Goal: Task Accomplishment & Management: Complete application form

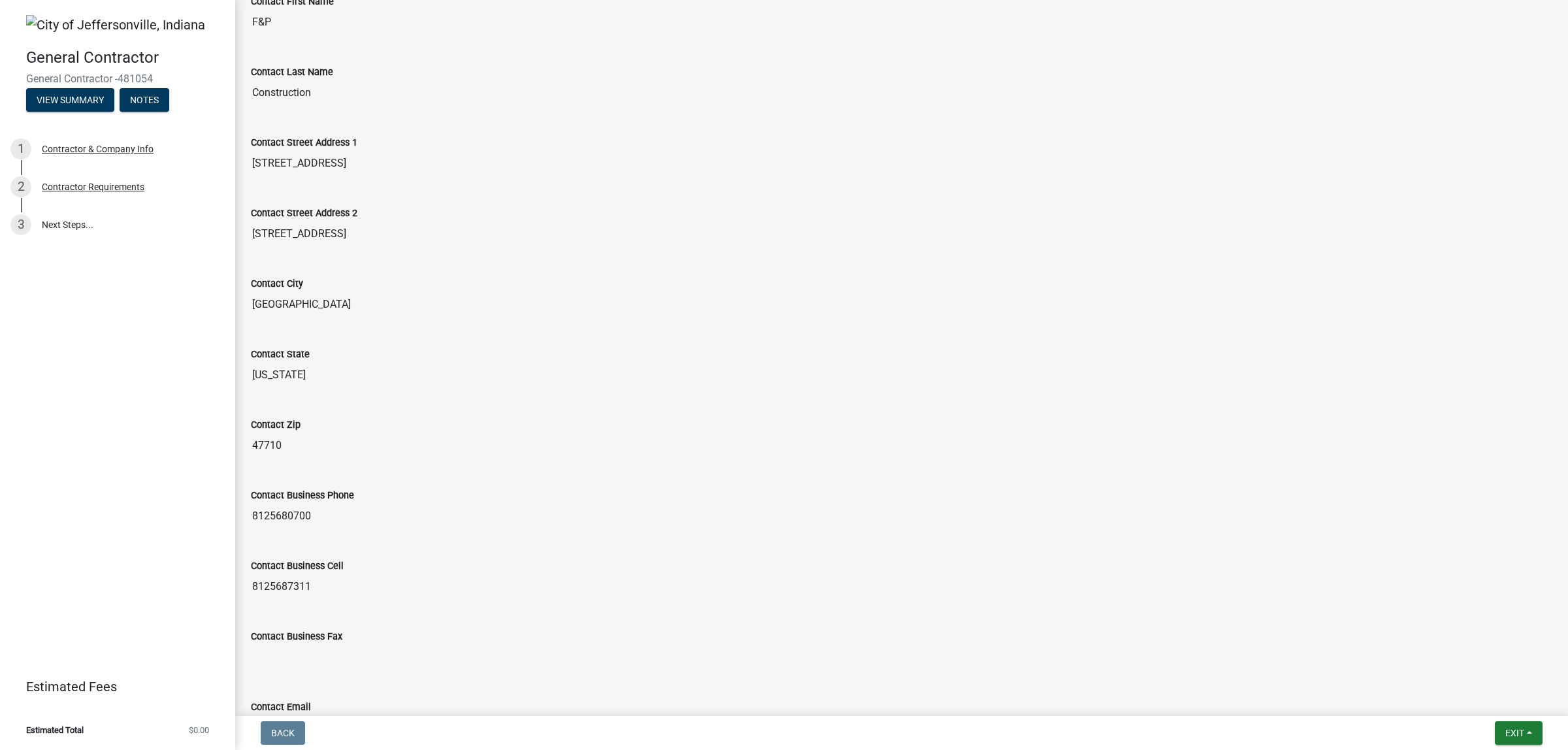
scroll to position [431, 0]
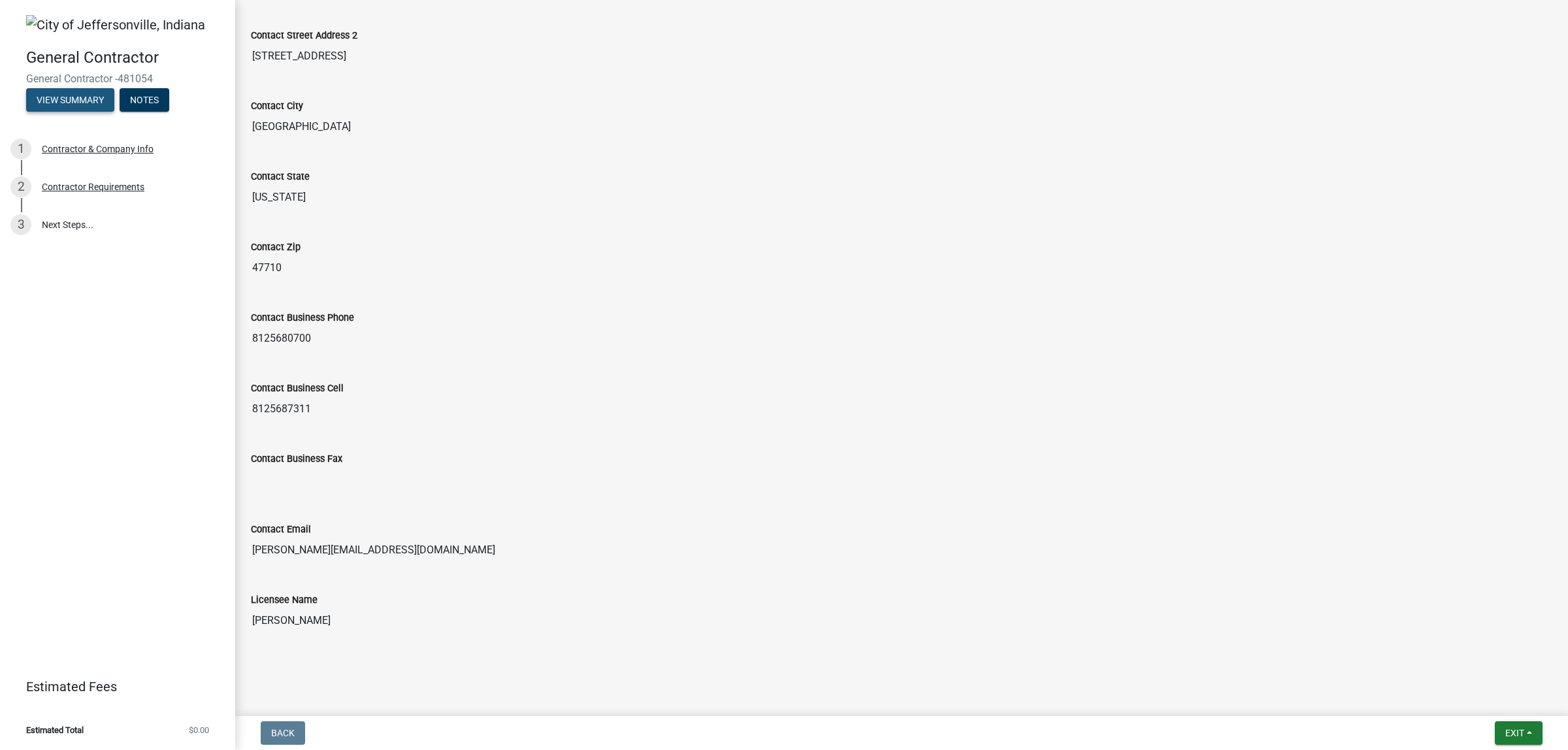
click at [65, 99] on button "View Summary" at bounding box center [70, 100] width 88 height 24
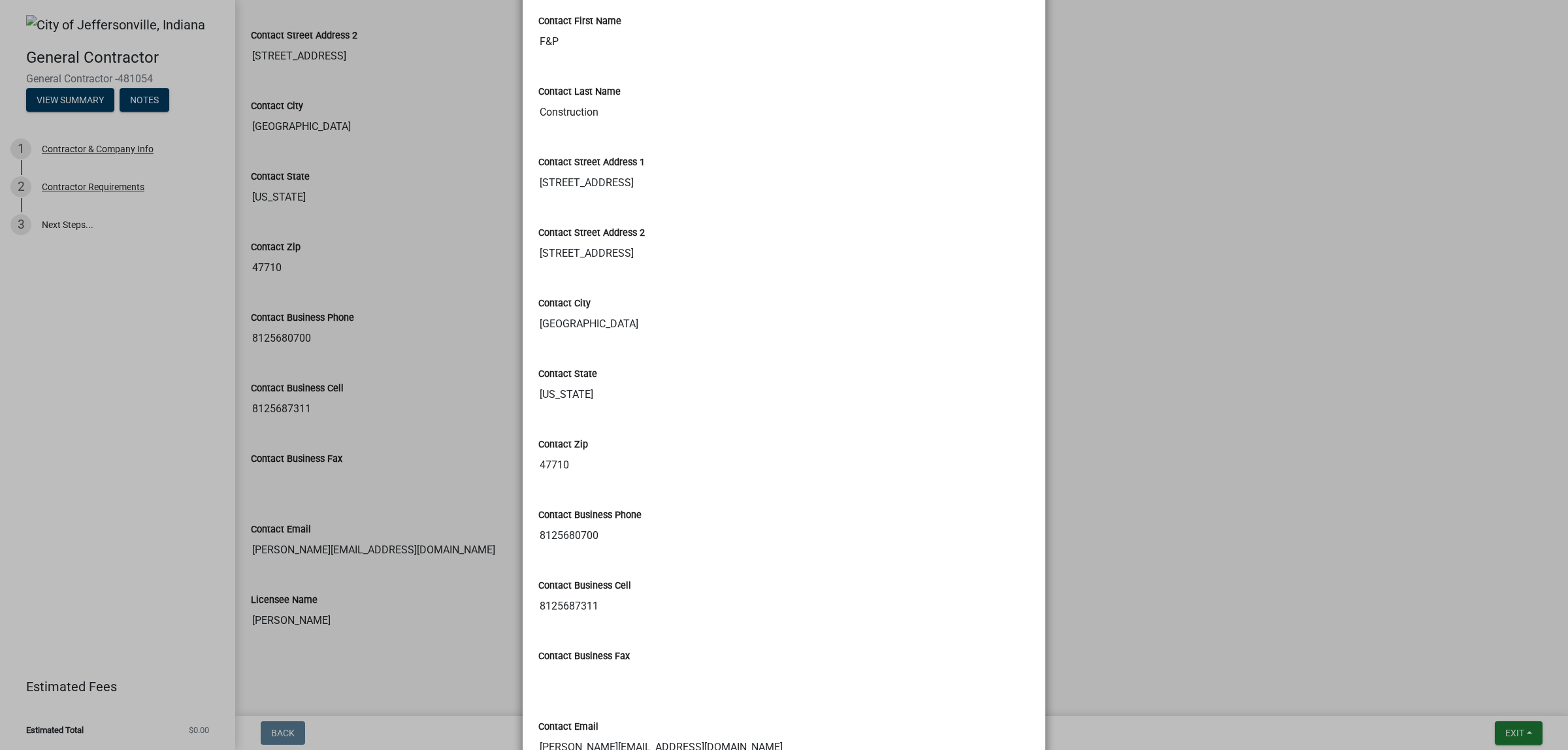
scroll to position [0, 0]
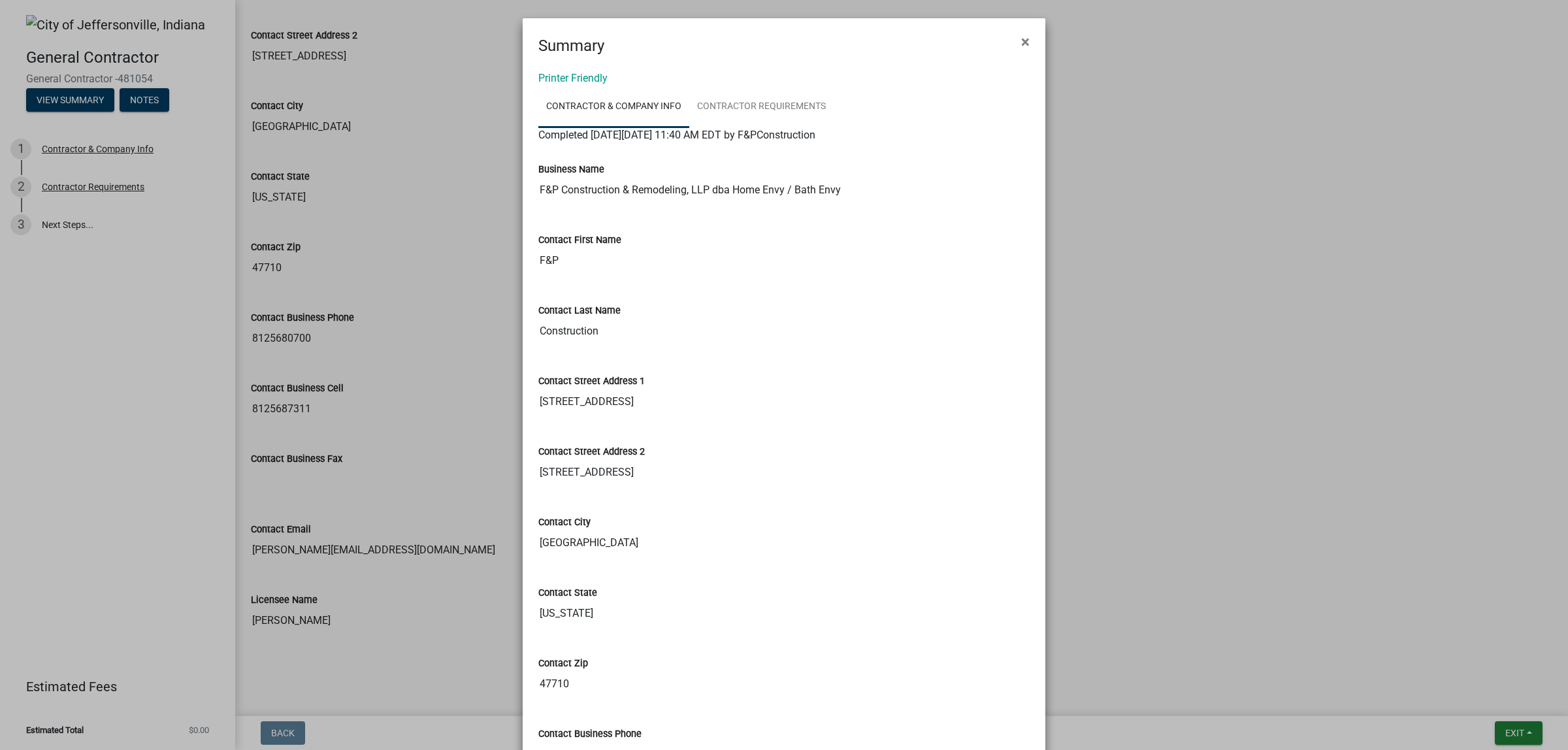
drag, startPoint x: 1023, startPoint y: 42, endPoint x: 954, endPoint y: 76, distance: 76.9
click at [1022, 42] on span "×" at bounding box center [1025, 42] width 8 height 19
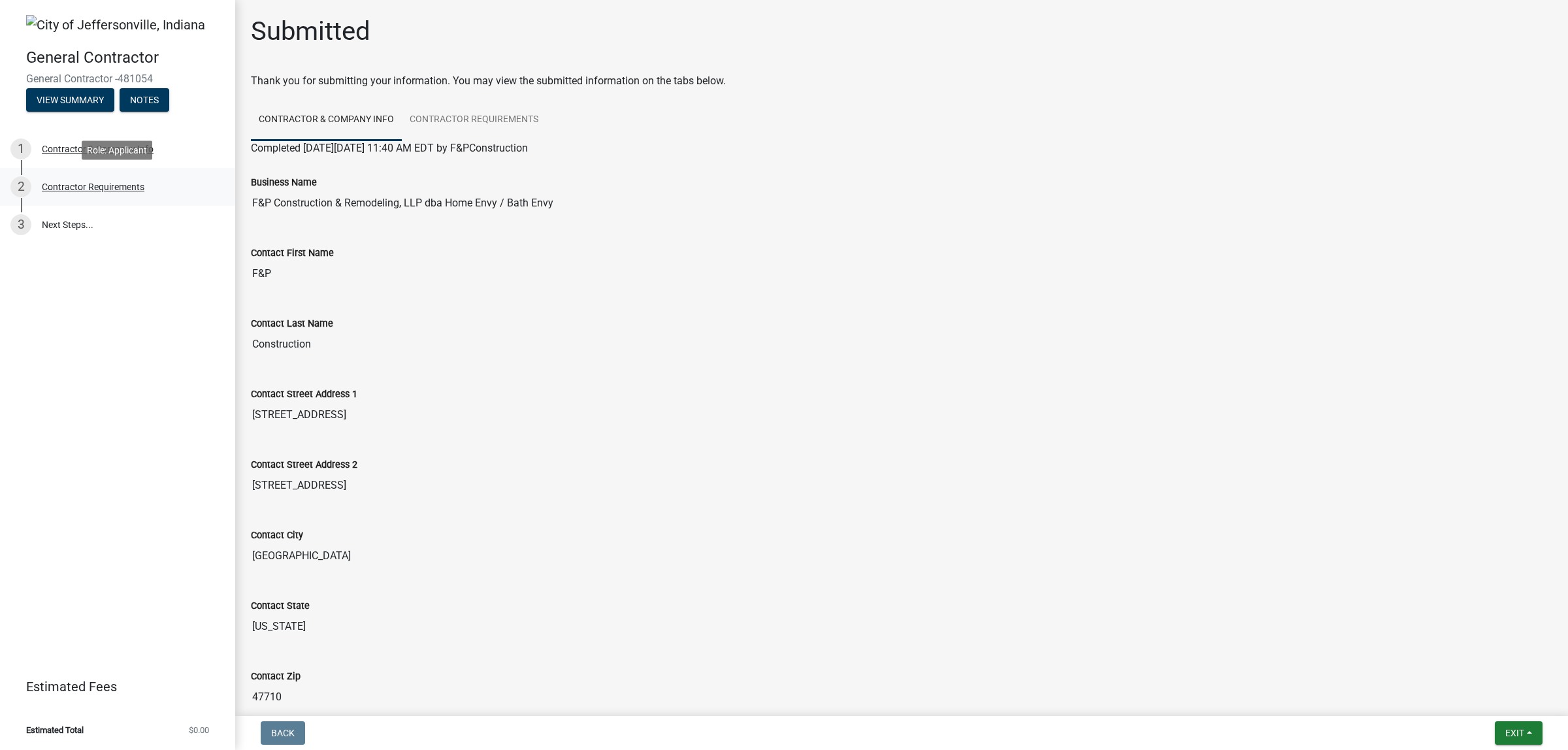
click at [66, 190] on div "2 Contractor Requirements" at bounding box center [112, 187] width 204 height 21
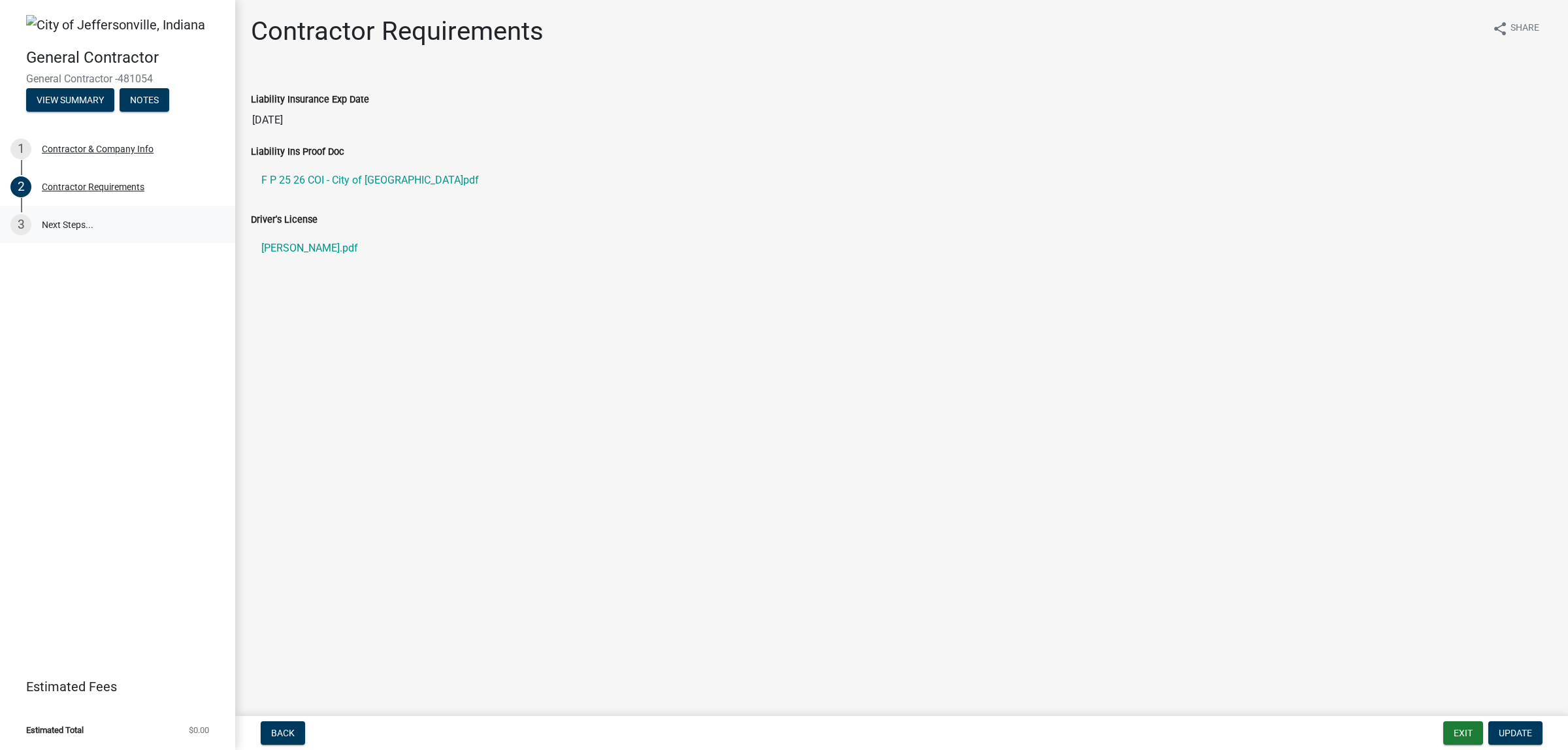
click at [67, 214] on link "3 Next Steps..." at bounding box center [117, 225] width 235 height 38
drag, startPoint x: 63, startPoint y: 208, endPoint x: 63, endPoint y: 220, distance: 12.0
click at [63, 220] on link "3 Next Steps..." at bounding box center [117, 225] width 235 height 38
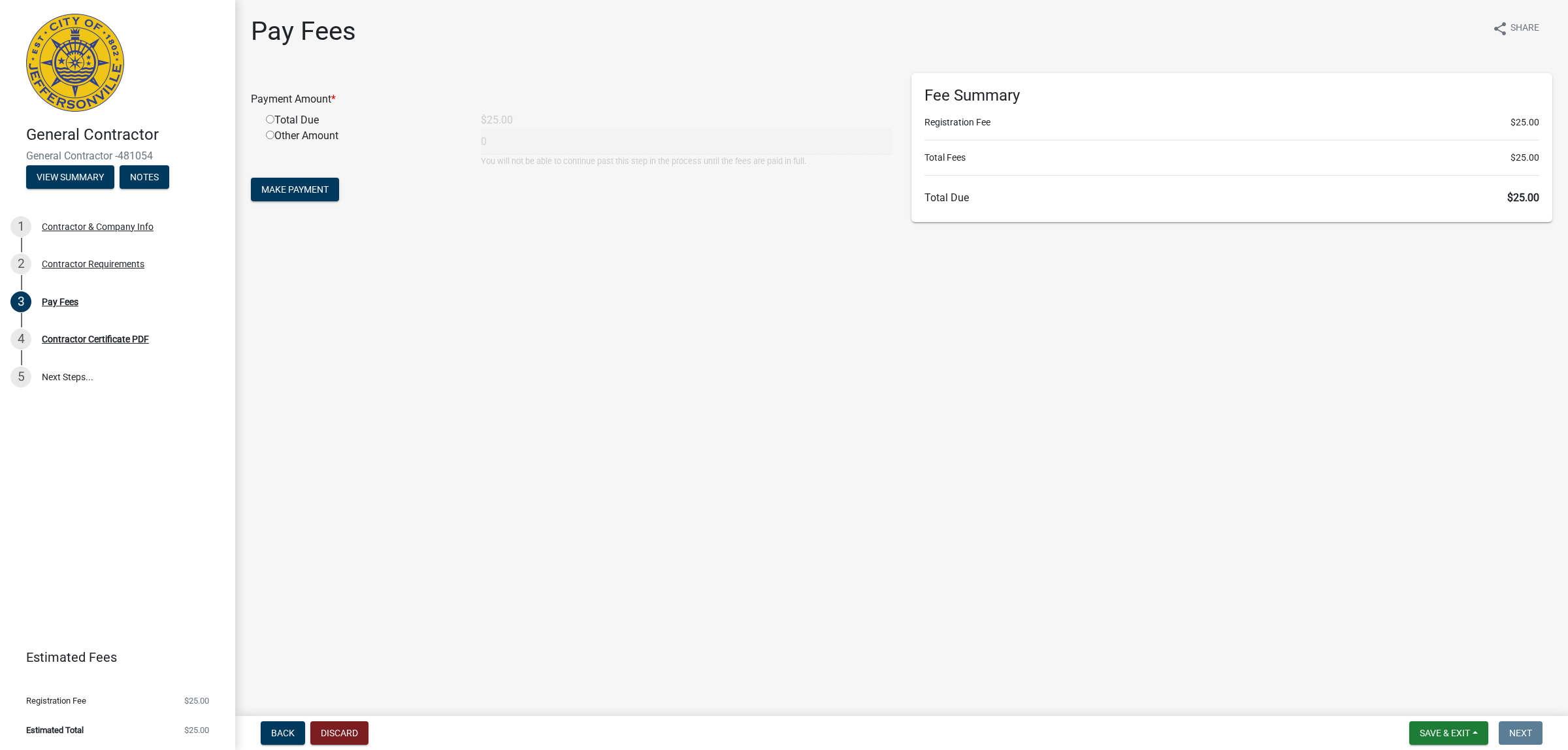
click at [266, 116] on input "radio" at bounding box center [270, 119] width 8 height 8
radio input "true"
type input "25"
click at [296, 190] on span "Make Payment" at bounding box center [294, 189] width 67 height 10
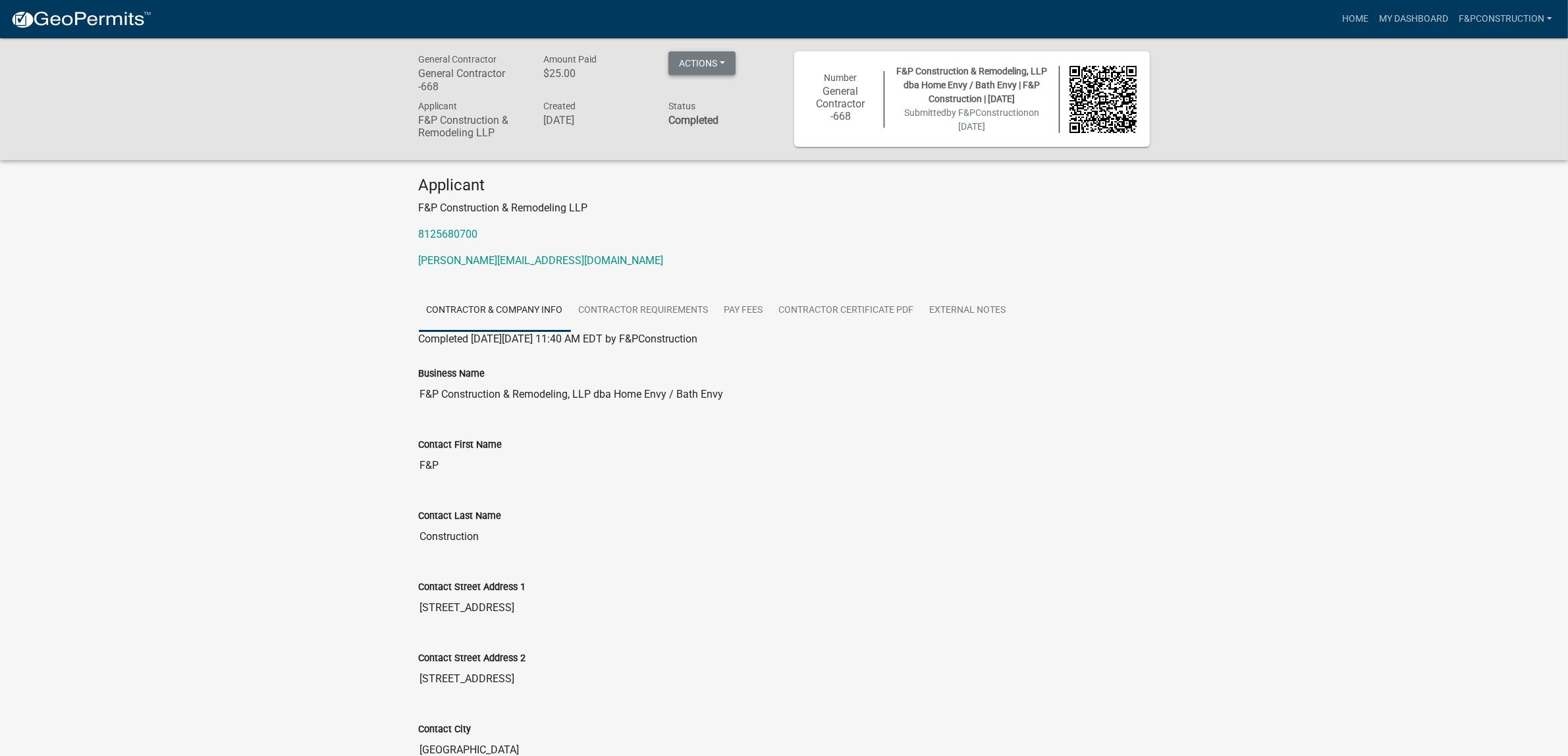
click at [723, 63] on button "Actions" at bounding box center [702, 63] width 67 height 24
click at [732, 197] on div "Applicant F&P Construction & Remodeling LLP 8125680700 joyce@myhomeenvy.com" at bounding box center [784, 227] width 751 height 103
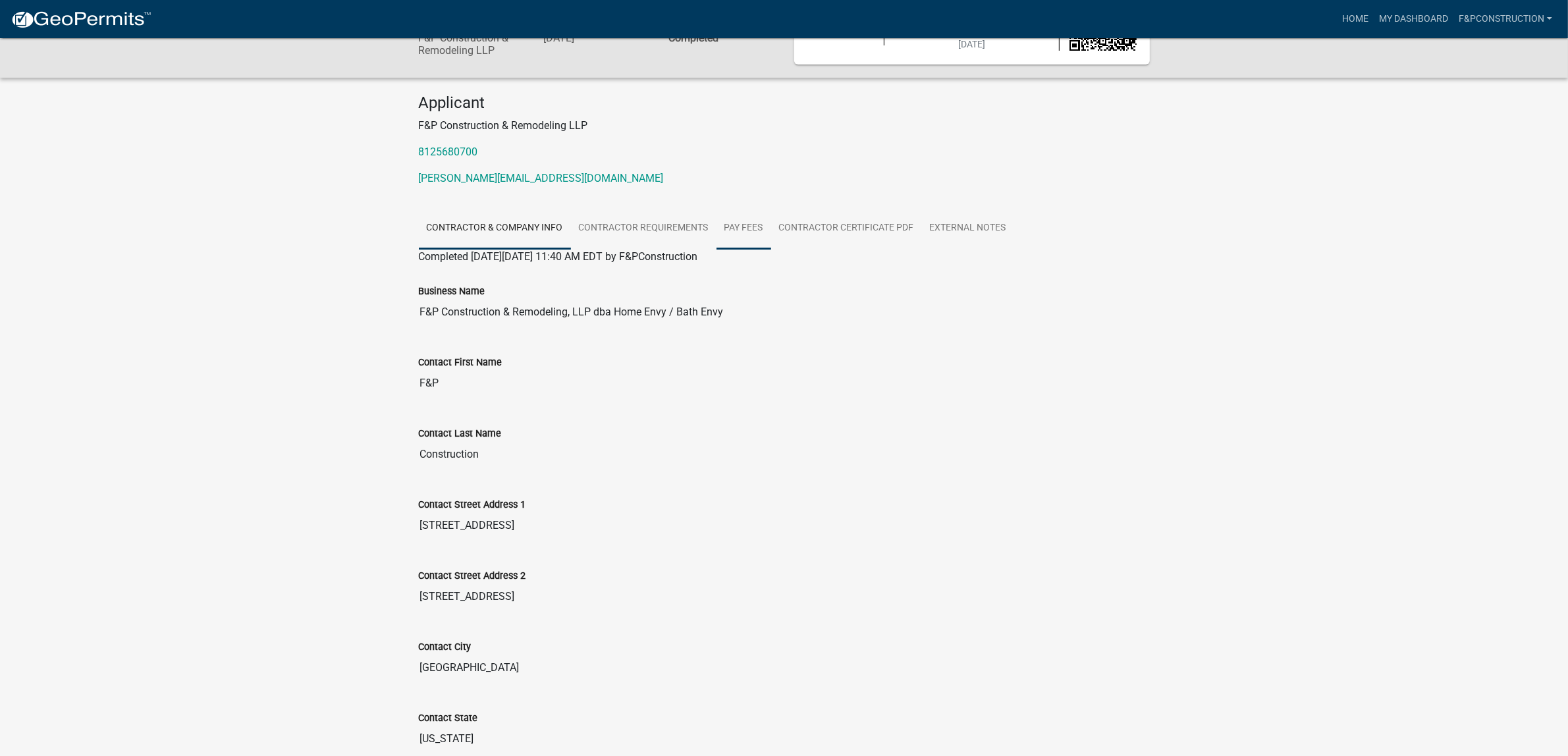
click at [751, 229] on link "Pay Fees" at bounding box center [744, 229] width 55 height 42
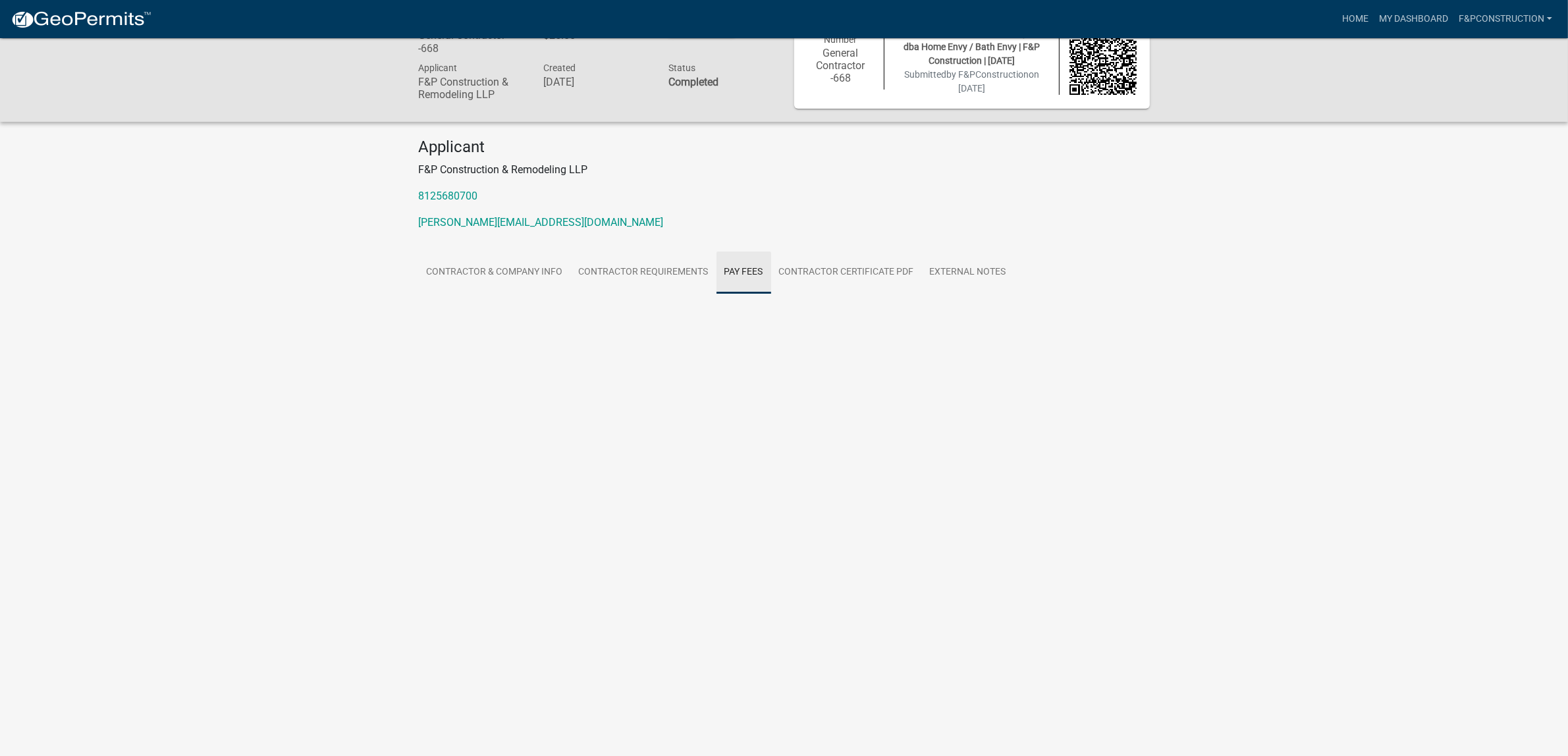
scroll to position [38, 0]
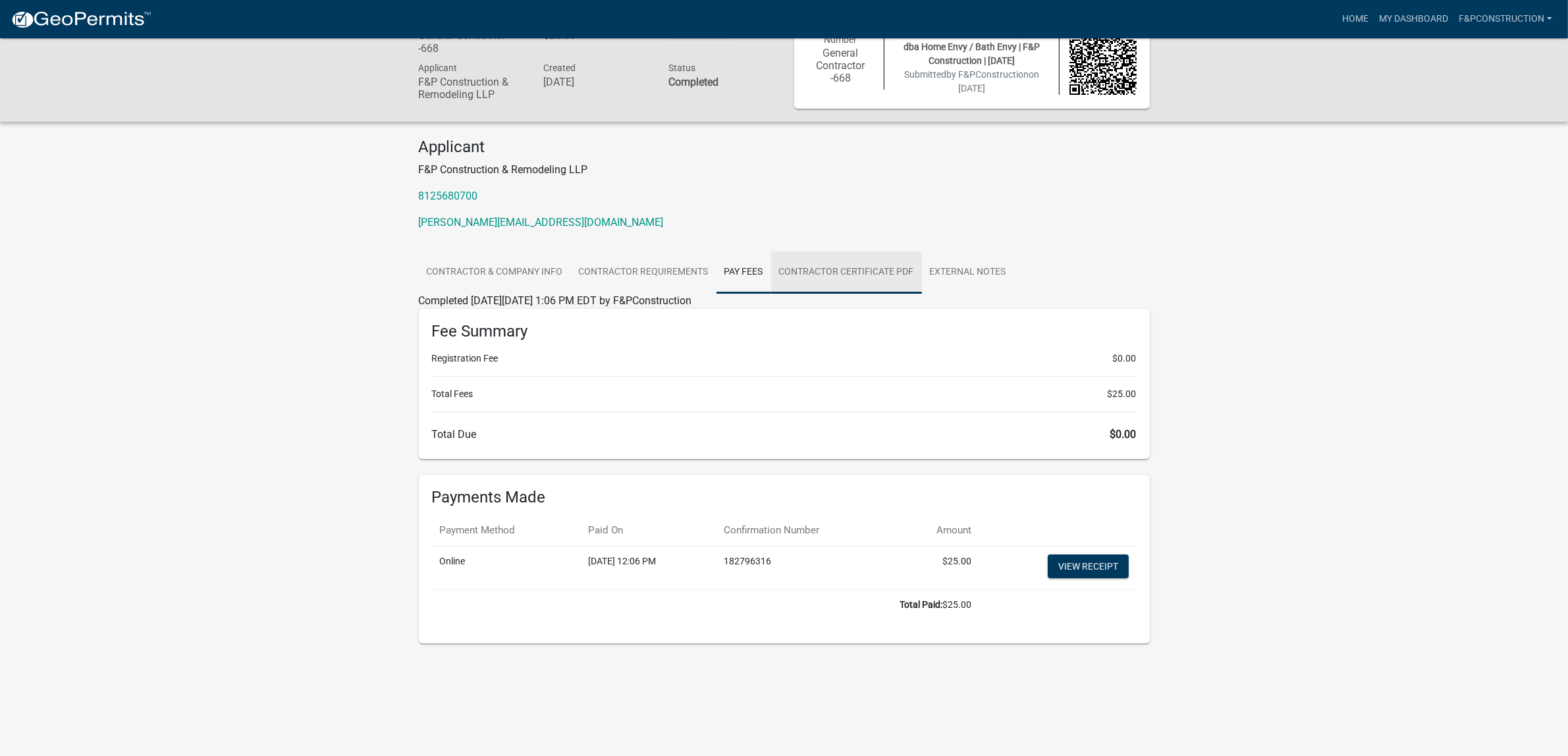
click at [828, 274] on link "Contractor Certificate PDF" at bounding box center [847, 273] width 151 height 42
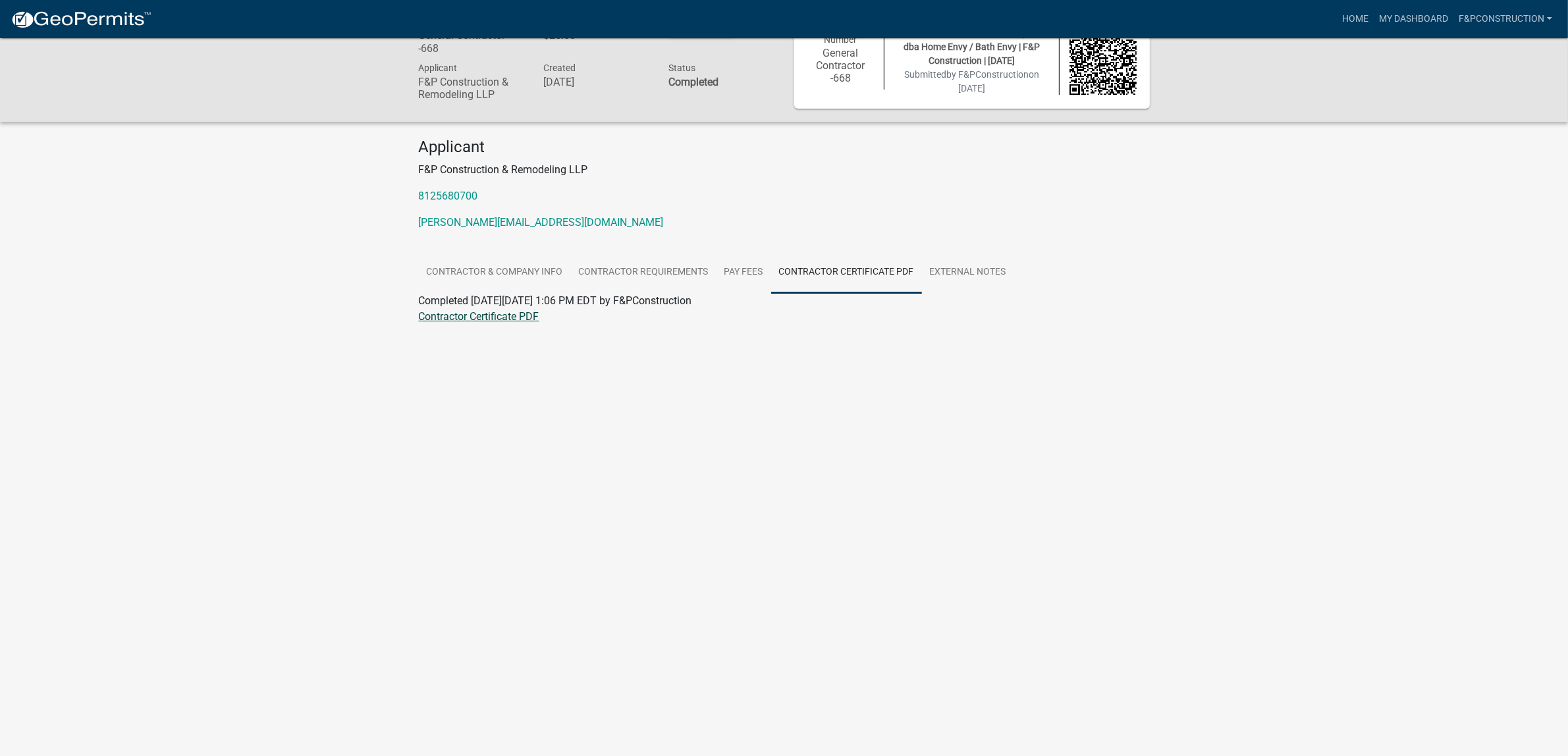
click at [509, 314] on link "Contractor Certificate PDF" at bounding box center [478, 316] width 120 height 13
drag, startPoint x: 419, startPoint y: 471, endPoint x: 471, endPoint y: 407, distance: 82.5
click at [427, 458] on body "Internet Explorer does NOT work with GeoPermits. Get a new browser for more sec…" at bounding box center [784, 378] width 1568 height 756
